Goal: Task Accomplishment & Management: Use online tool/utility

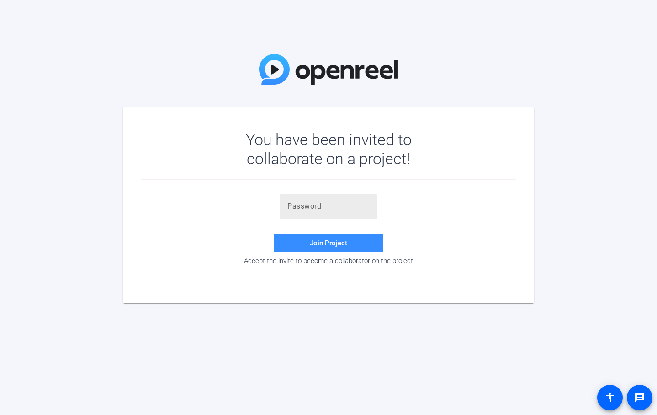
click at [336, 202] on input "text" at bounding box center [328, 206] width 82 height 11
paste input "^Z!zER"
type input "^Z!zER"
click at [336, 239] on span "Join Project" at bounding box center [328, 243] width 37 height 8
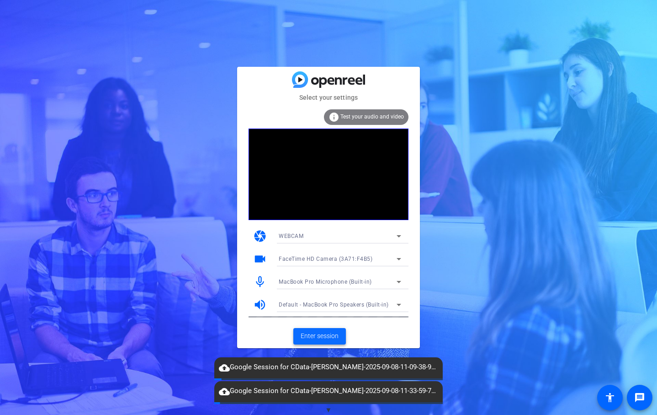
click at [337, 335] on span "Enter session" at bounding box center [320, 336] width 38 height 10
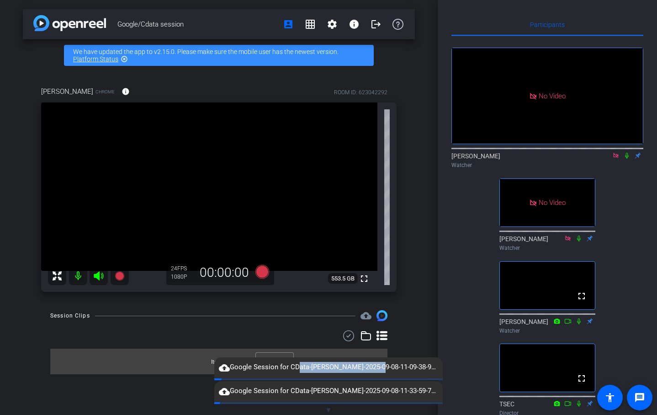
drag, startPoint x: 294, startPoint y: 372, endPoint x: 372, endPoint y: 372, distance: 78.2
click at [372, 372] on span "cloud_upload Google Session for CData-Philip Stephens-2025-09-08-11-09-38-932-3…" at bounding box center [328, 367] width 229 height 11
click at [211, 385] on div "Google/Cdata session account_box grid_on settings info logout We have updated t…" at bounding box center [219, 207] width 438 height 415
click at [224, 367] on mat-icon "cloud_upload" at bounding box center [224, 367] width 11 height 11
drag, startPoint x: 237, startPoint y: 370, endPoint x: 244, endPoint y: 371, distance: 7.4
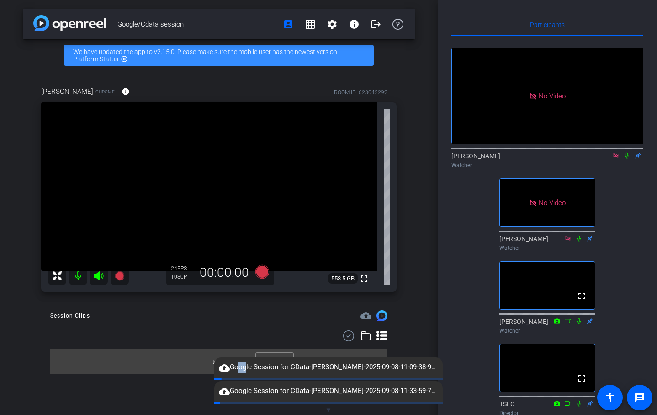
click at [244, 371] on span "cloud_upload Google Session for CData-Philip Stephens-2025-09-08-11-09-38-932-3…" at bounding box center [328, 367] width 229 height 11
click at [259, 375] on div "cloud_upload Google Session for CData-Philip Stephens-2025-09-08-11-09-38-932-3…" at bounding box center [328, 367] width 229 height 21
click at [195, 391] on div "Google/Cdata session account_box grid_on settings info logout We have updated t…" at bounding box center [219, 207] width 438 height 415
drag, startPoint x: 229, startPoint y: 367, endPoint x: 229, endPoint y: 418, distance: 50.7
click at [229, 414] on html "Accessibility Screen-Reader Guide, Feedback, and Issue Reporting | New window m…" at bounding box center [328, 207] width 657 height 415
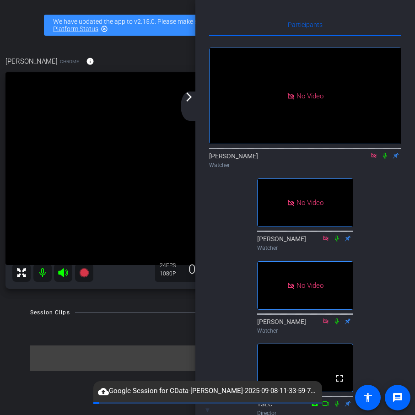
click at [178, 311] on div "Session Clips cloud_upload" at bounding box center [207, 312] width 354 height 11
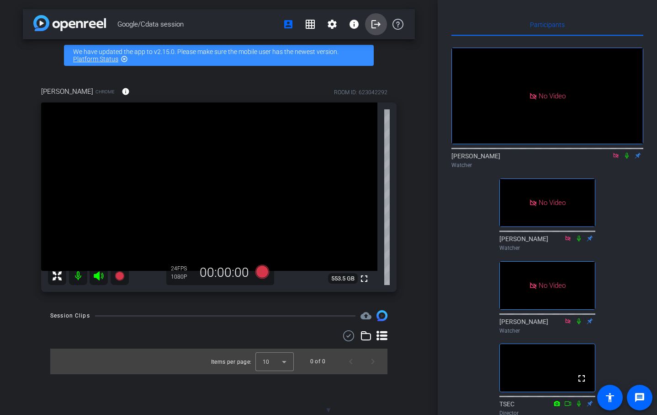
click at [379, 31] on span at bounding box center [376, 24] width 22 height 22
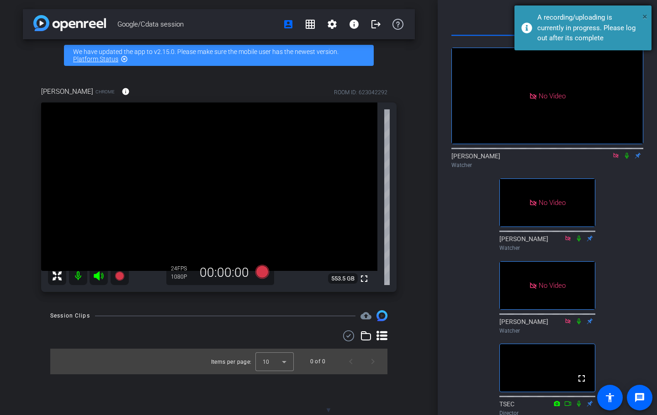
click at [647, 16] on span "×" at bounding box center [645, 16] width 5 height 11
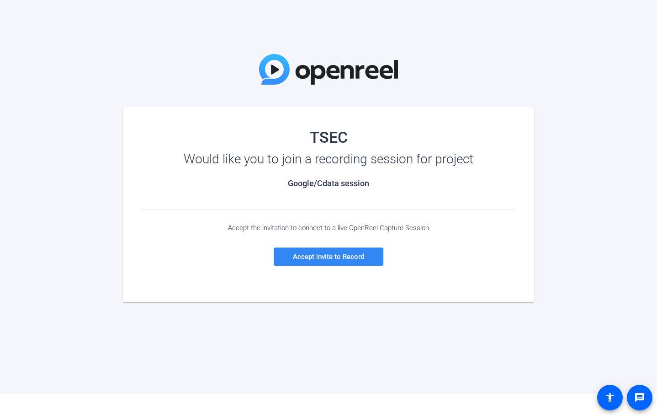
click at [320, 252] on span at bounding box center [329, 256] width 110 height 22
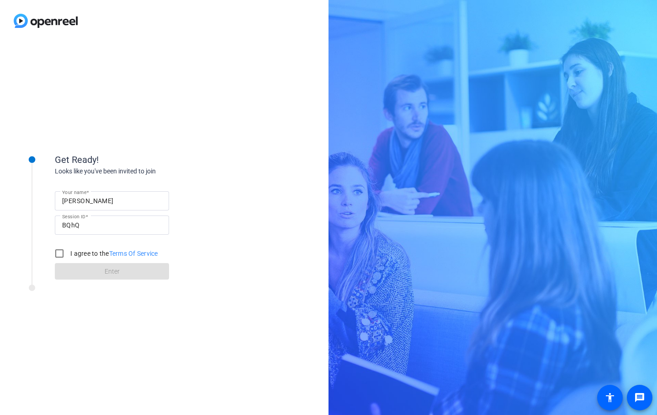
click at [89, 260] on div "I agree to the Terms Of Service" at bounding box center [104, 253] width 108 height 18
click at [90, 256] on label "I agree to the Terms Of Service" at bounding box center [114, 253] width 90 height 9
click at [69, 256] on input "I agree to the Terms Of Service" at bounding box center [59, 253] width 18 height 18
checkbox input "true"
click at [90, 271] on span at bounding box center [112, 271] width 114 height 22
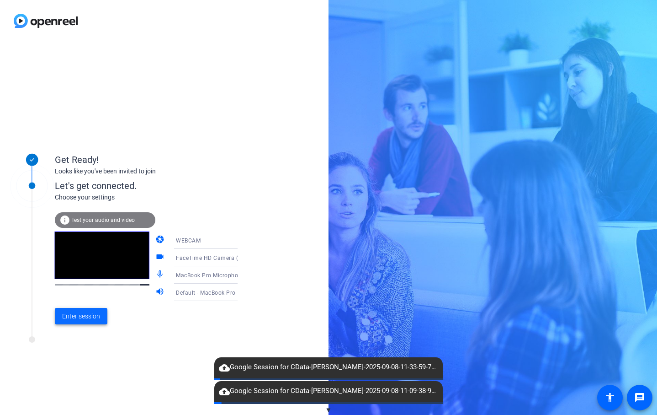
click at [92, 323] on span at bounding box center [81, 316] width 53 height 22
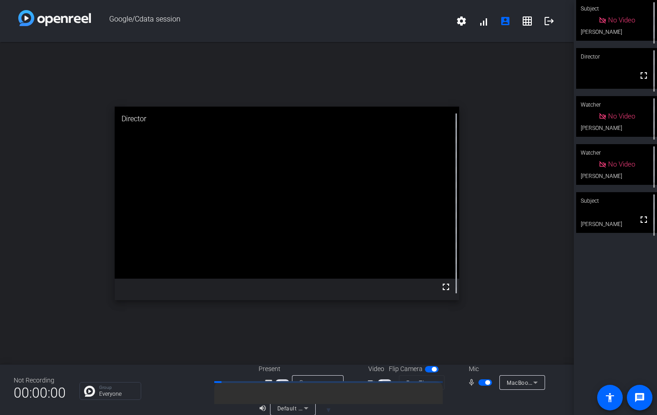
scroll to position [11, 0]
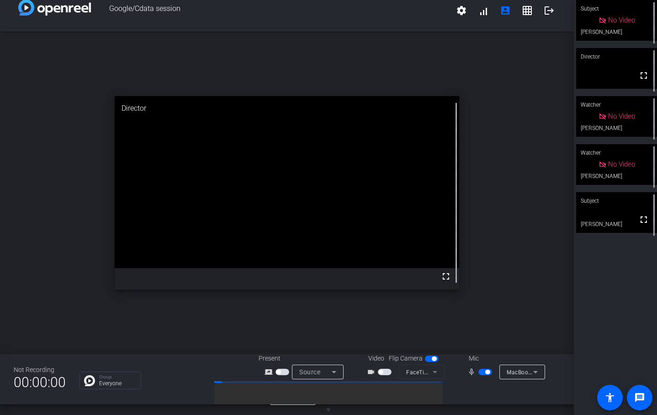
click at [387, 374] on span "button" at bounding box center [385, 371] width 14 height 6
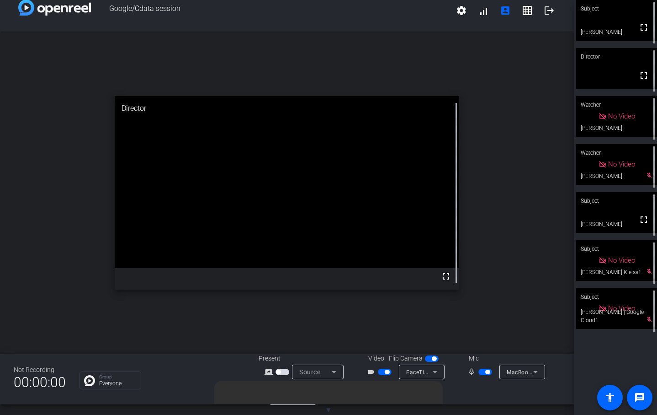
click at [387, 373] on span "button" at bounding box center [387, 371] width 5 height 5
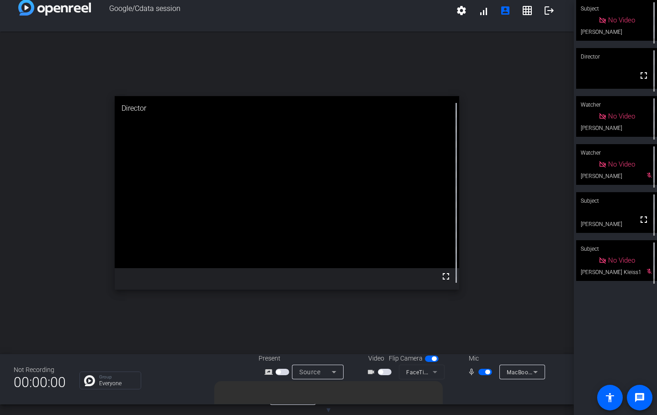
click at [488, 372] on span "button" at bounding box center [487, 371] width 5 height 5
